Goal: Navigation & Orientation: Find specific page/section

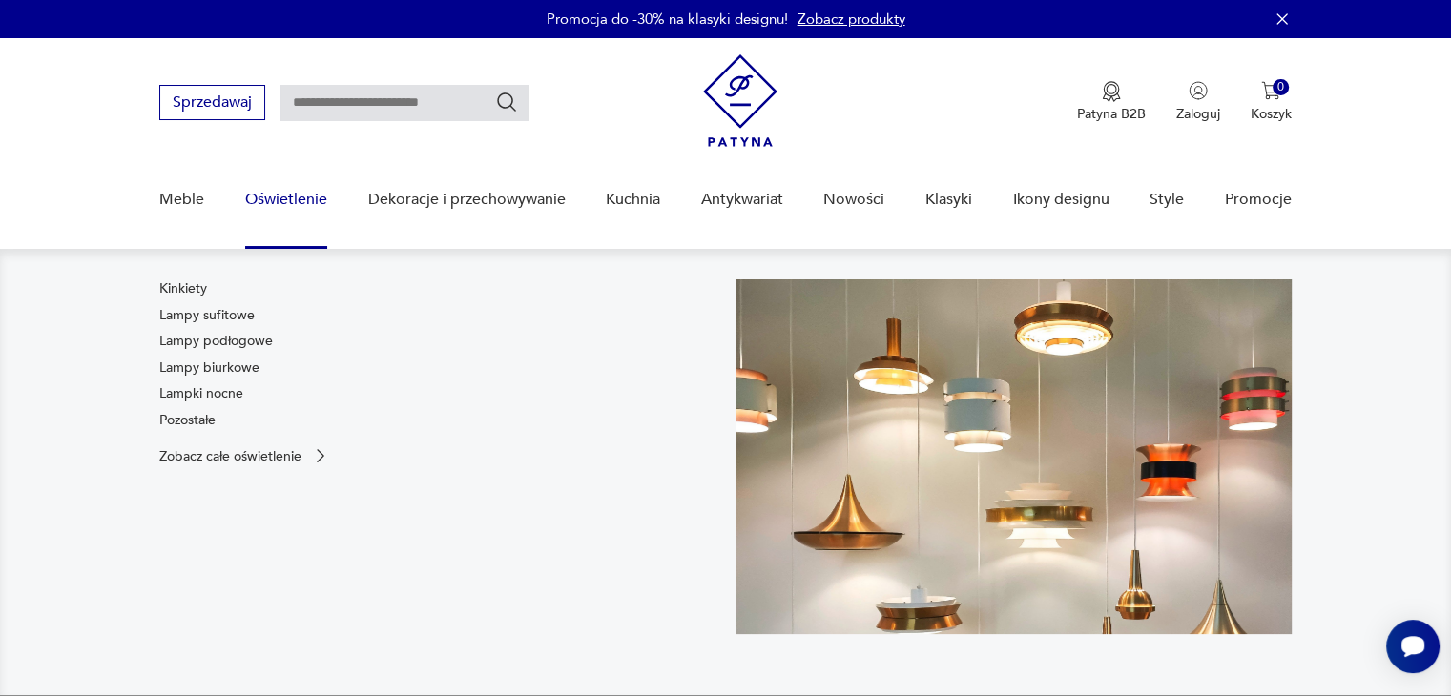
click at [281, 203] on link "Oświetlenie" at bounding box center [286, 199] width 82 height 73
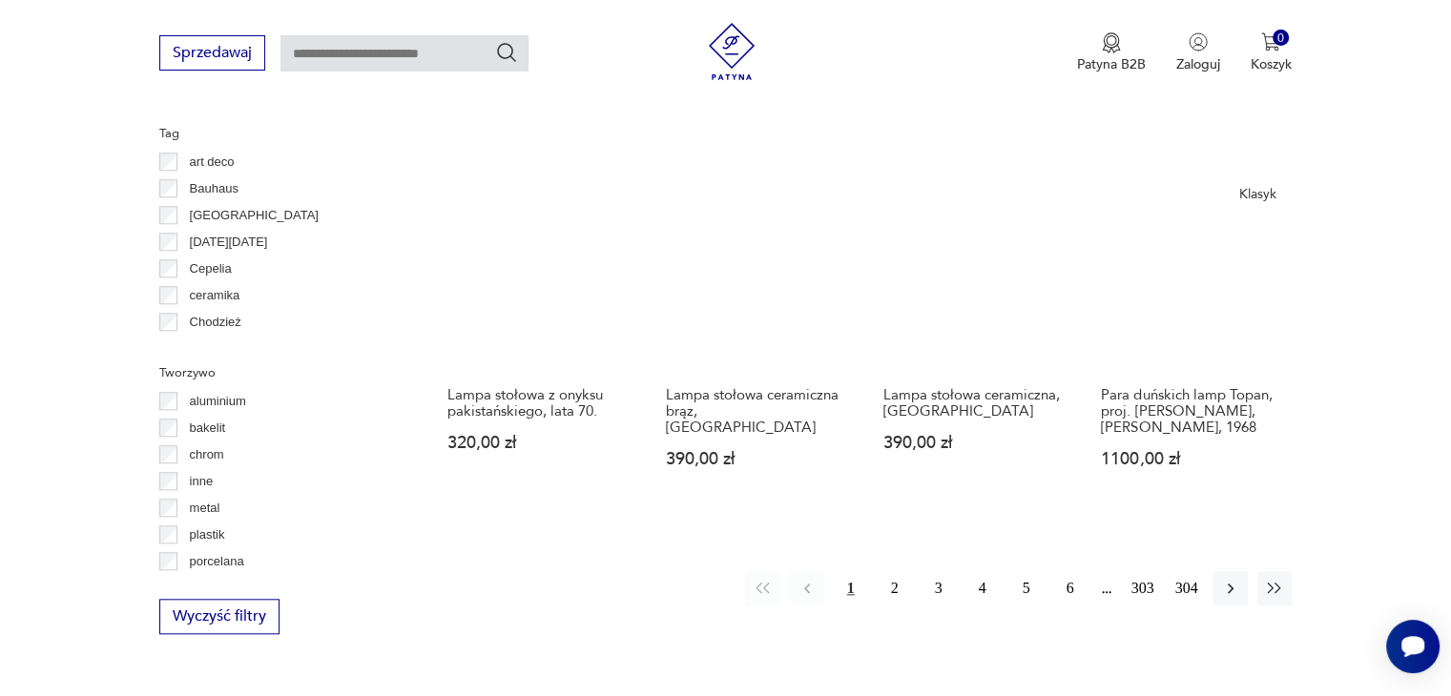
scroll to position [1841, 0]
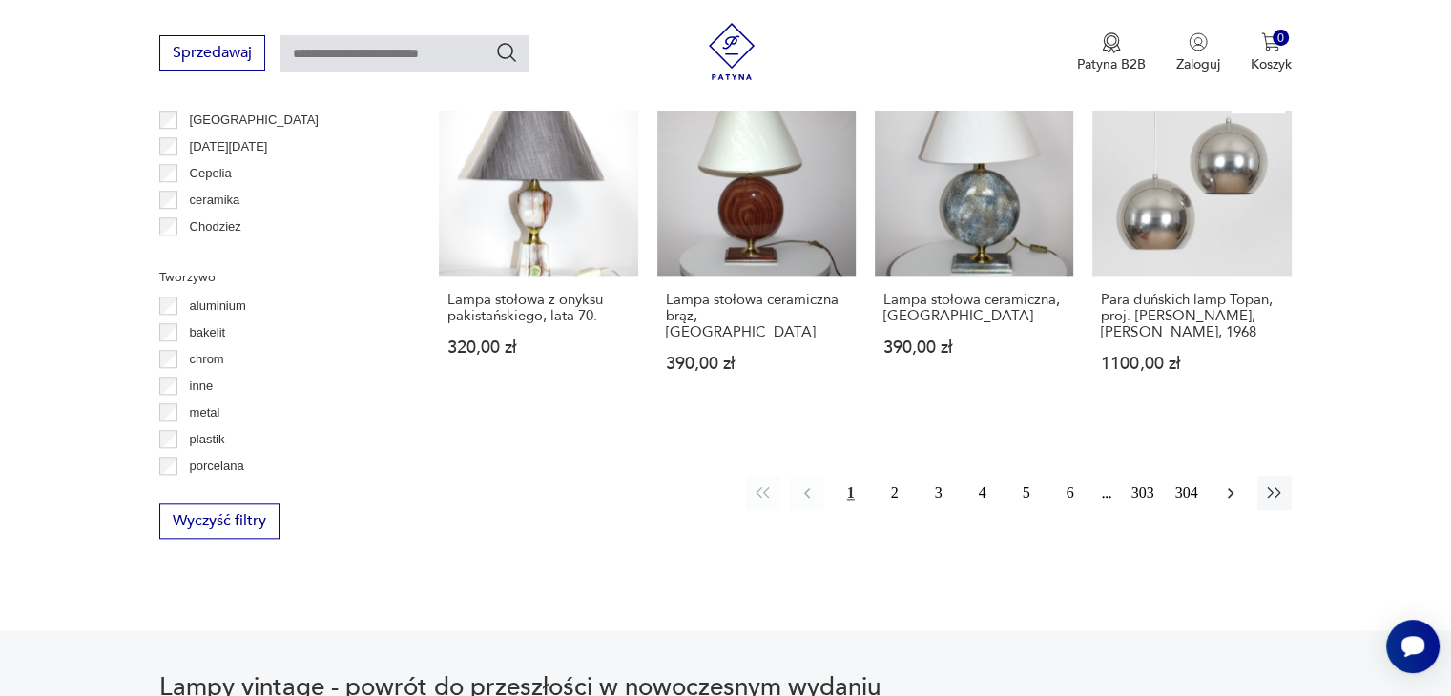
click at [1245, 489] on button "button" at bounding box center [1230, 493] width 34 height 34
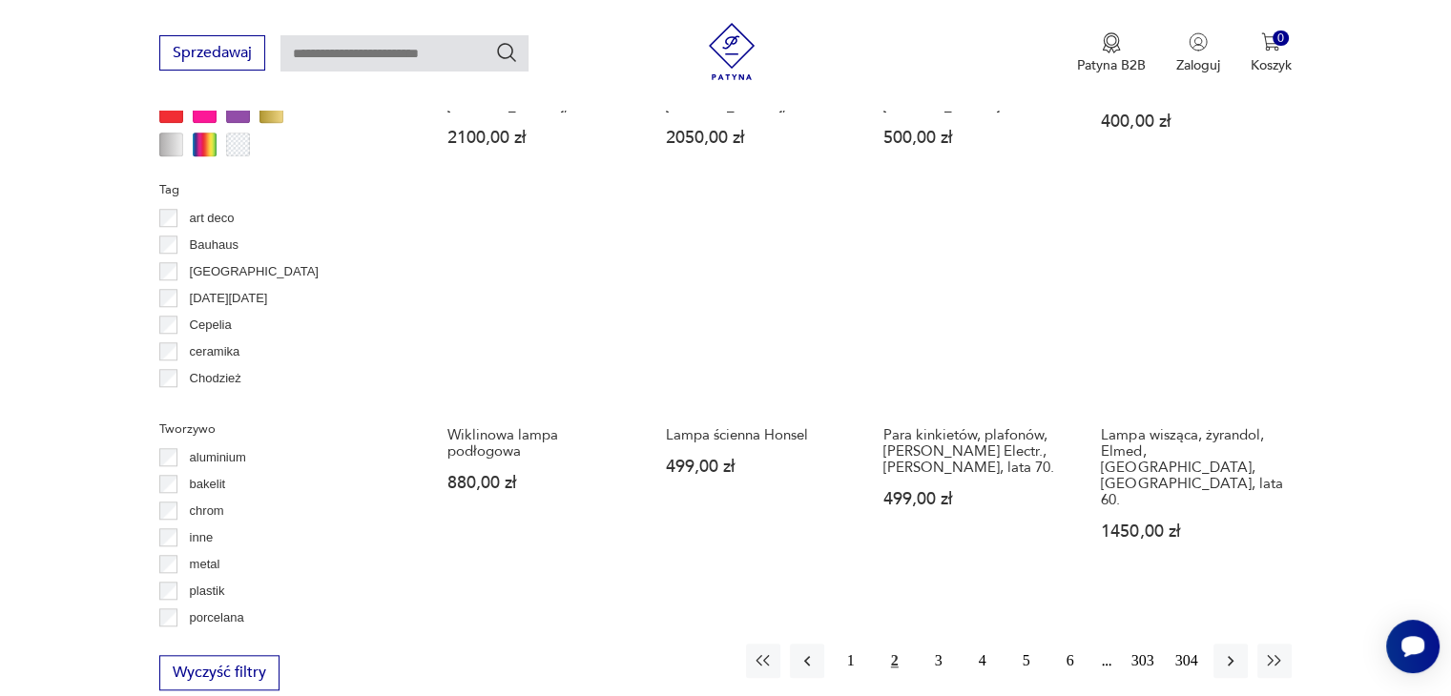
scroll to position [1785, 0]
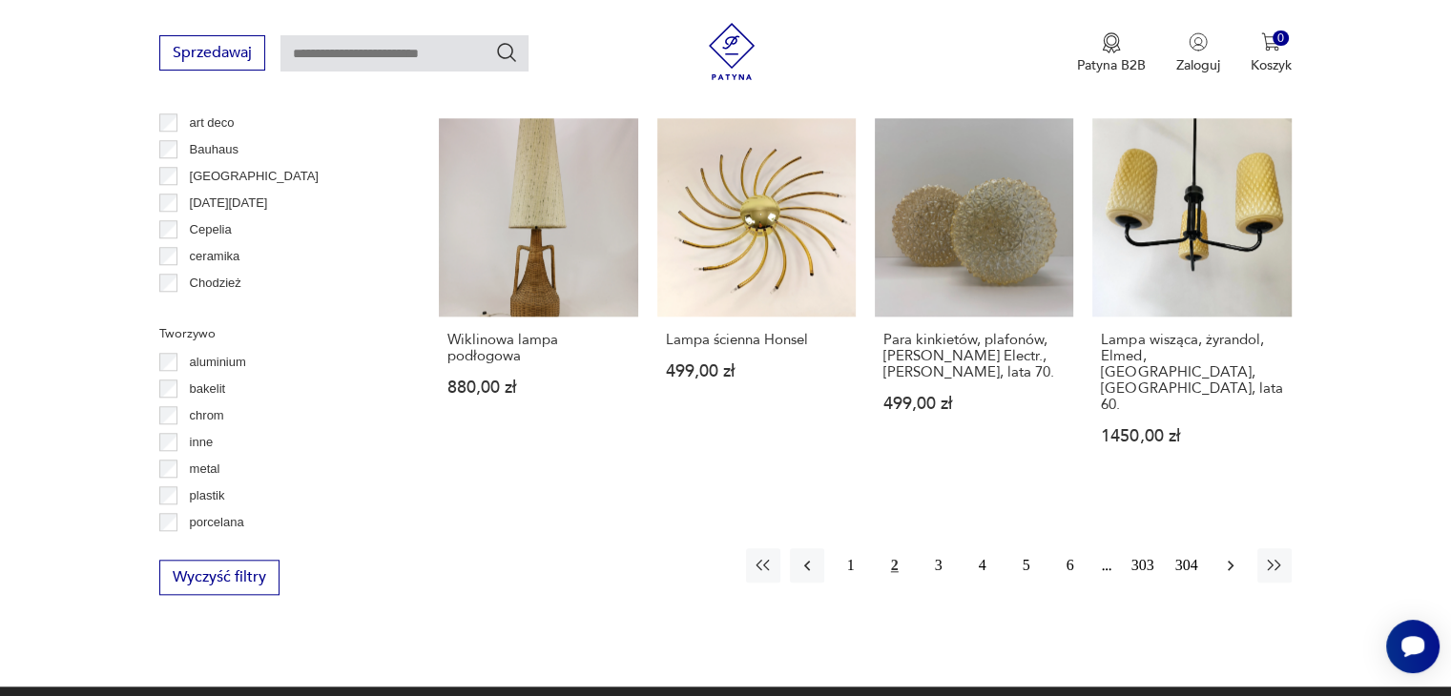
click at [1234, 556] on icon "button" at bounding box center [1230, 565] width 19 height 19
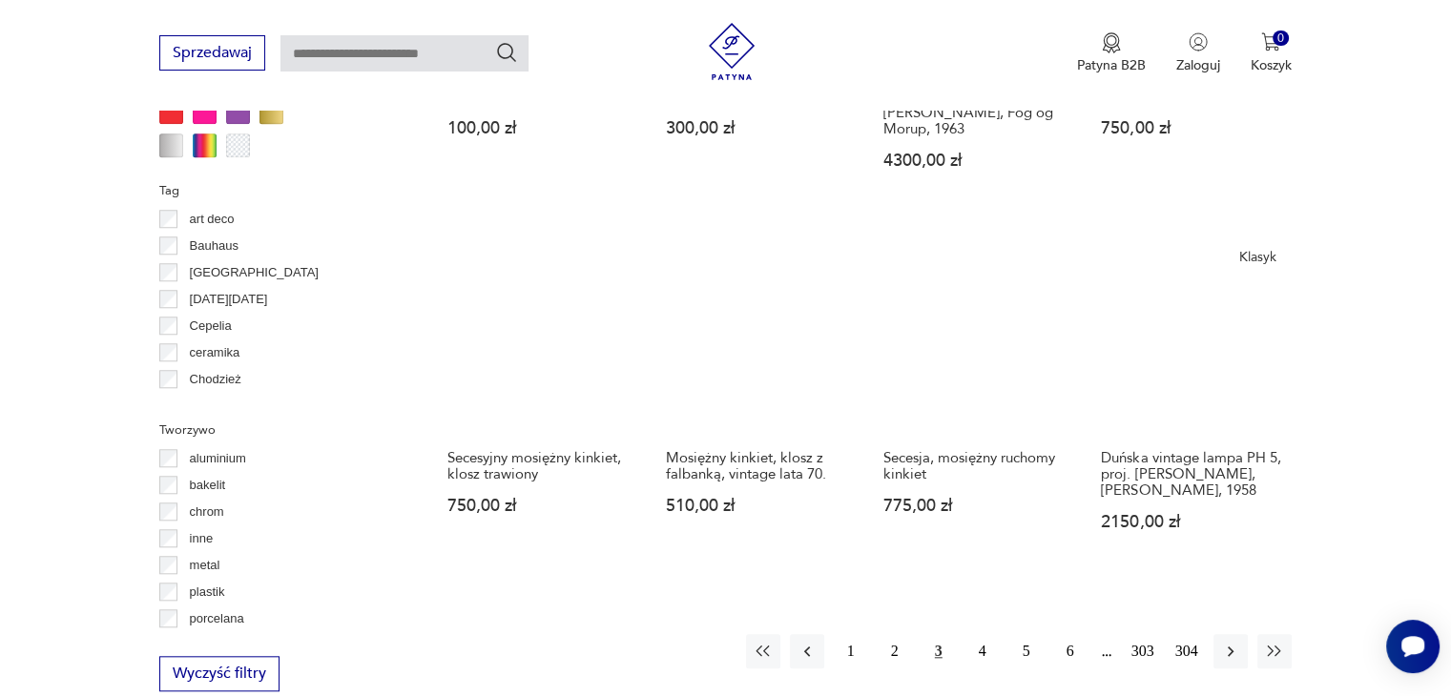
scroll to position [1784, 0]
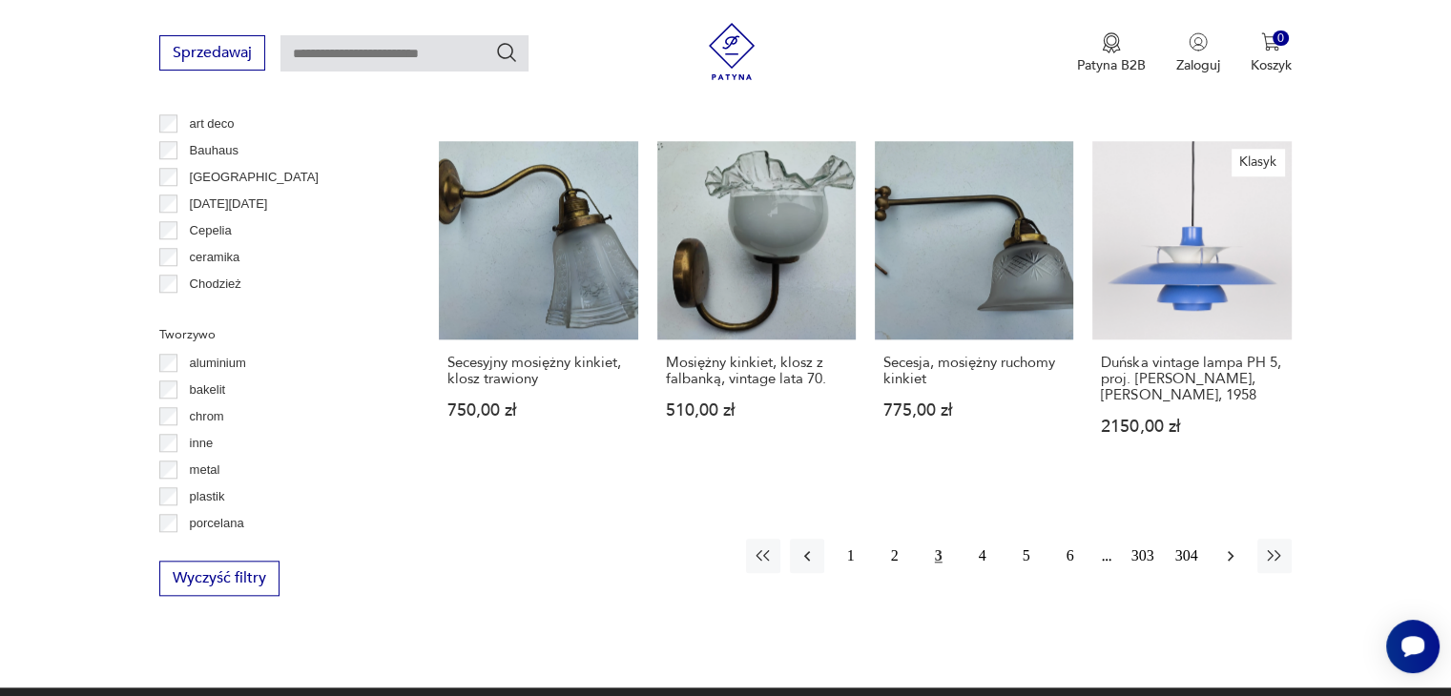
click at [1218, 564] on button "button" at bounding box center [1230, 556] width 34 height 34
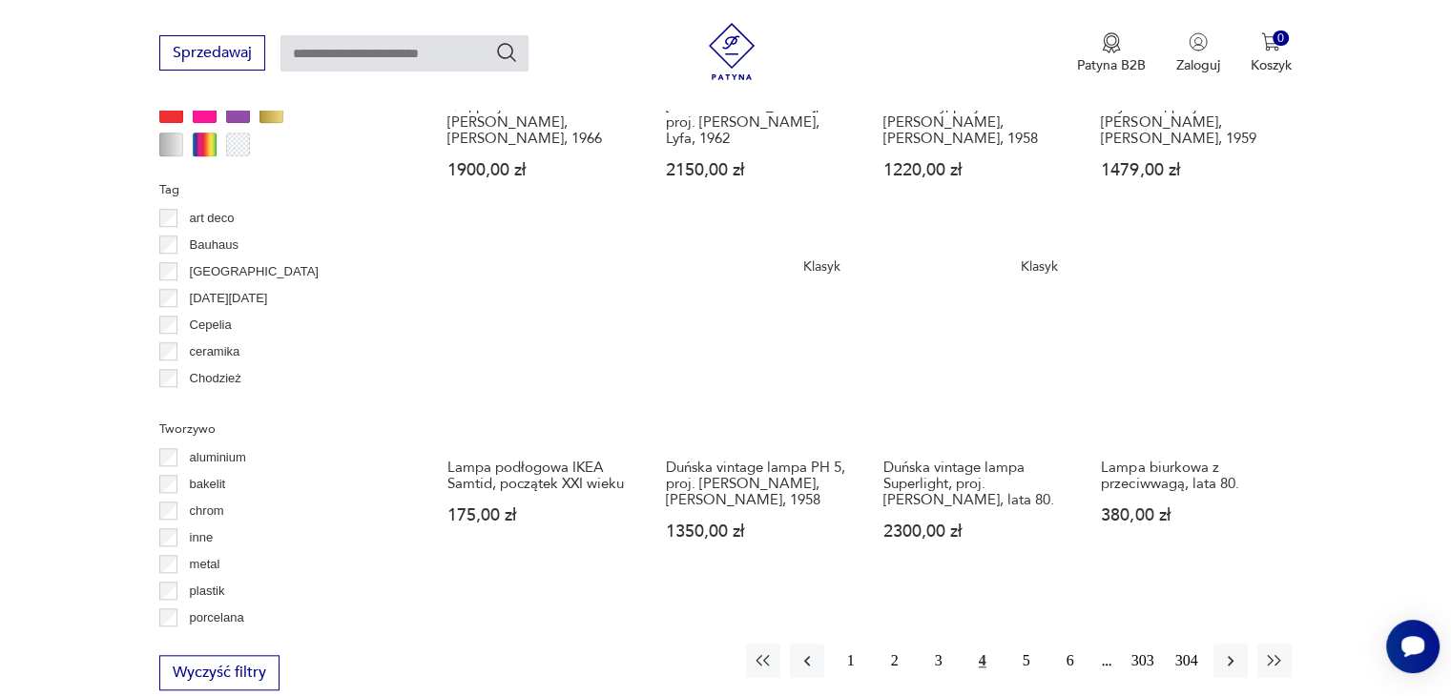
scroll to position [1976, 0]
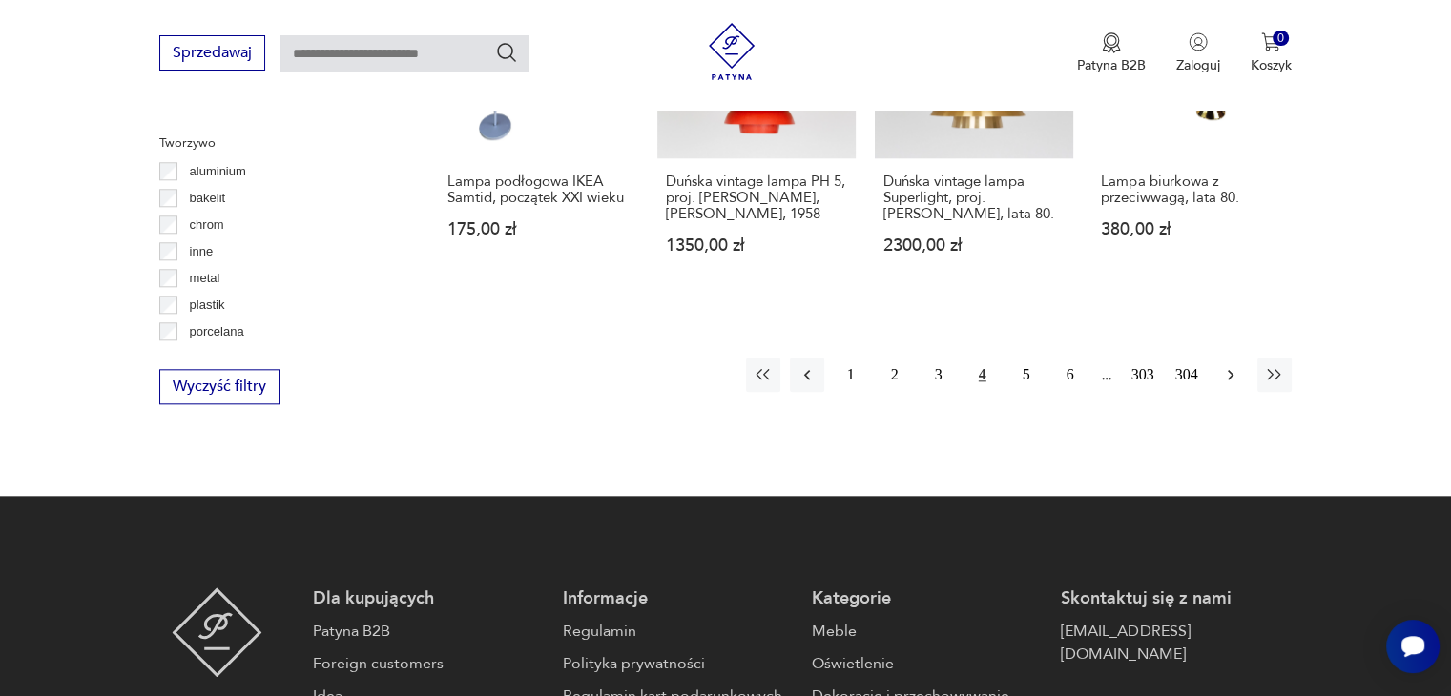
click at [1244, 364] on button "button" at bounding box center [1230, 375] width 34 height 34
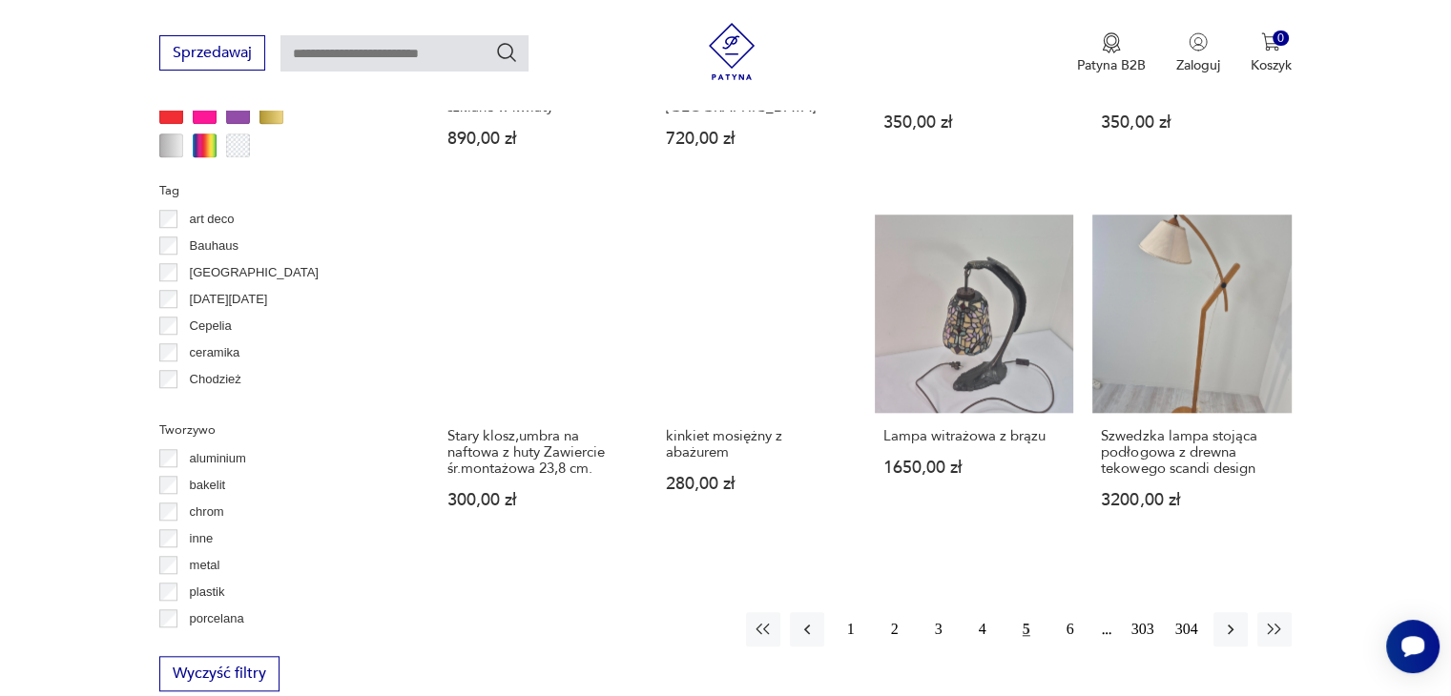
scroll to position [1784, 0]
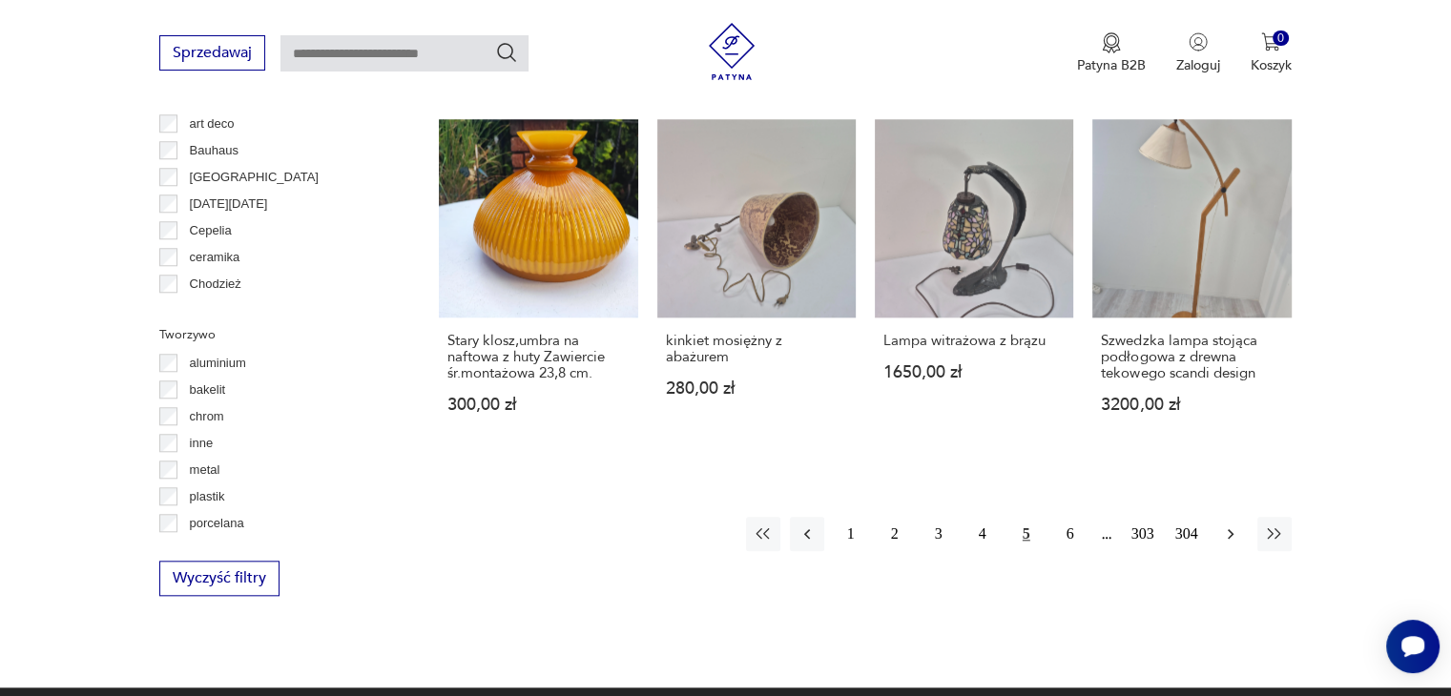
click at [1233, 517] on button "button" at bounding box center [1230, 534] width 34 height 34
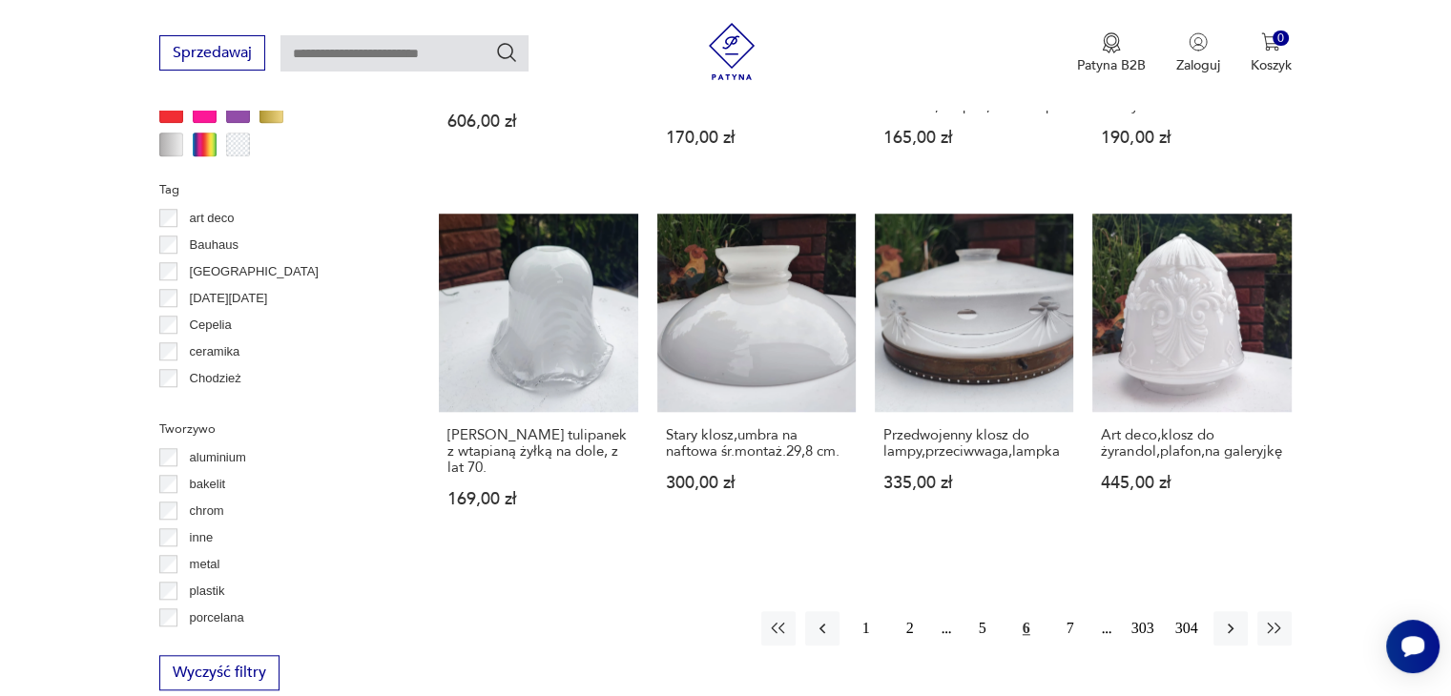
scroll to position [1594, 0]
